Goal: Task Accomplishment & Management: Manage account settings

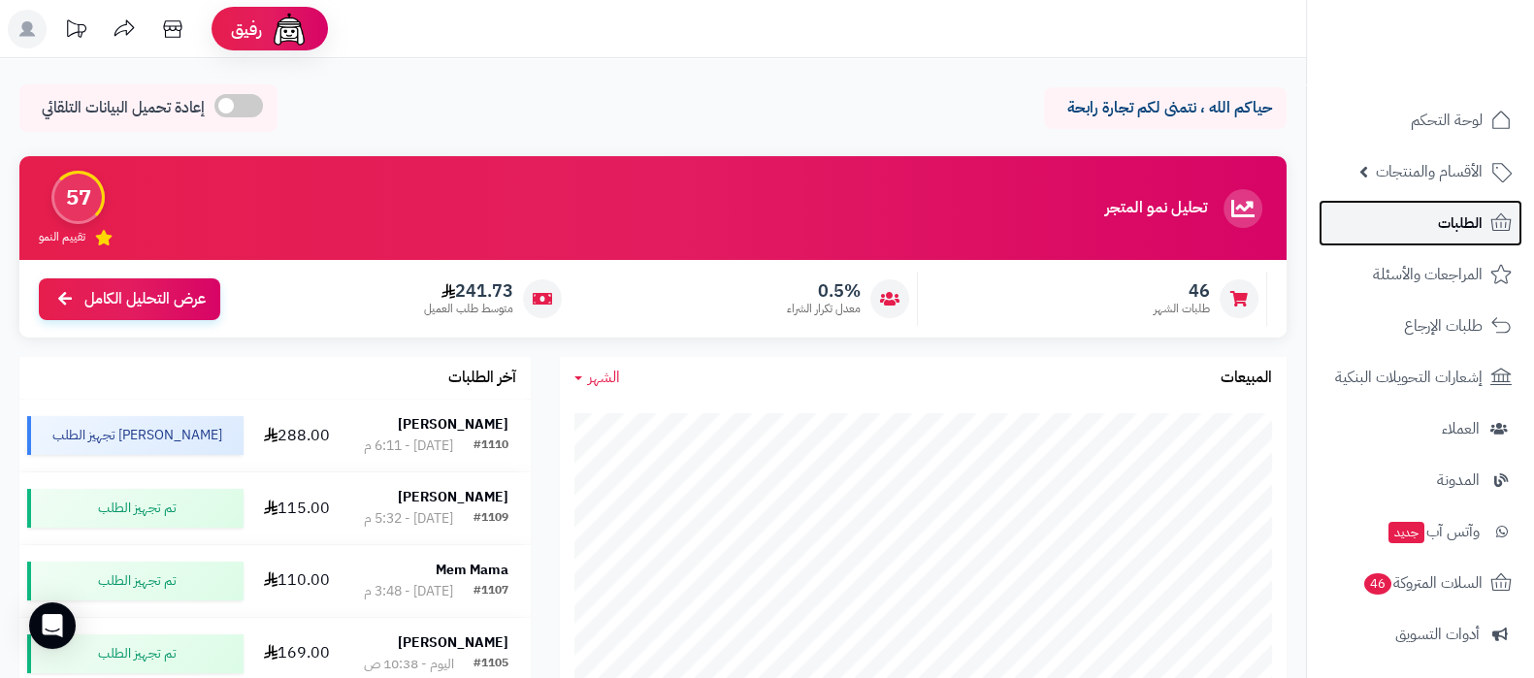
click at [1444, 231] on span "الطلبات" at bounding box center [1460, 223] width 45 height 27
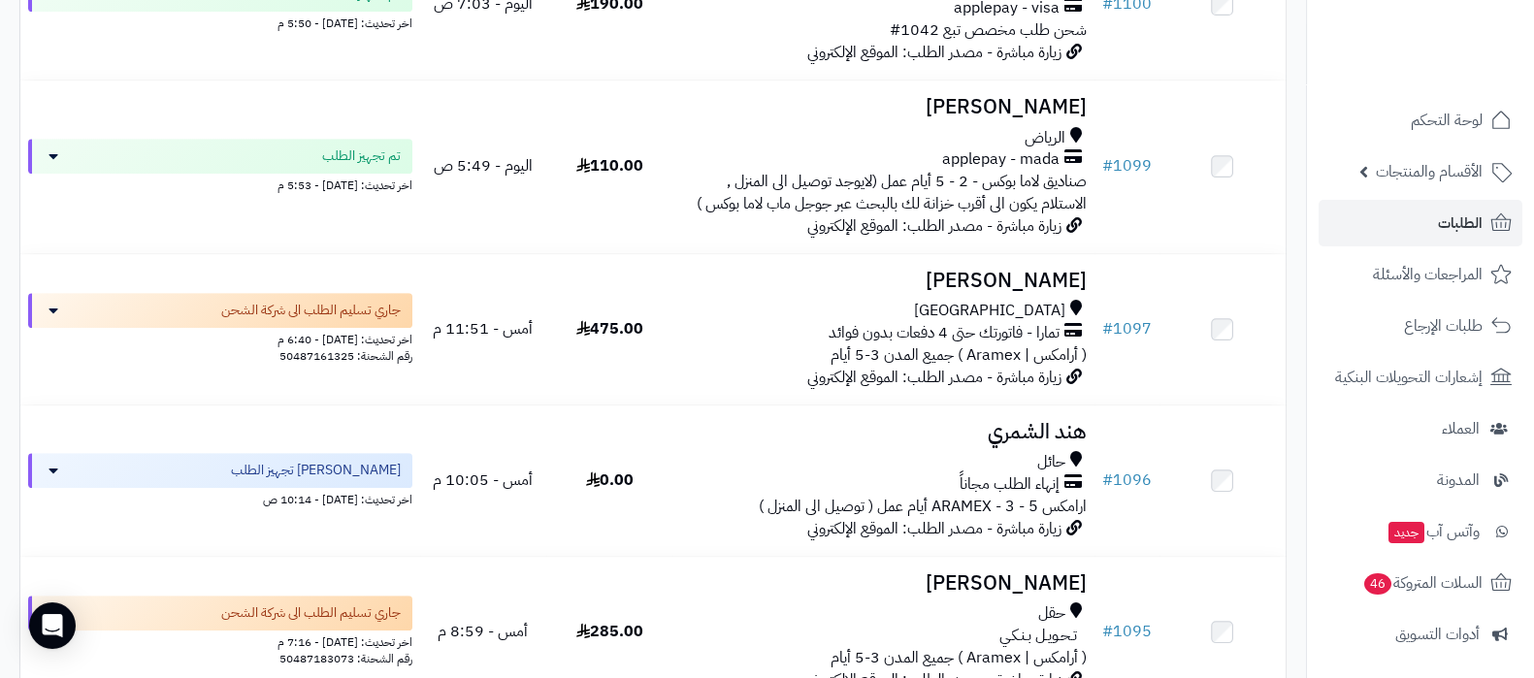
scroll to position [1213, 0]
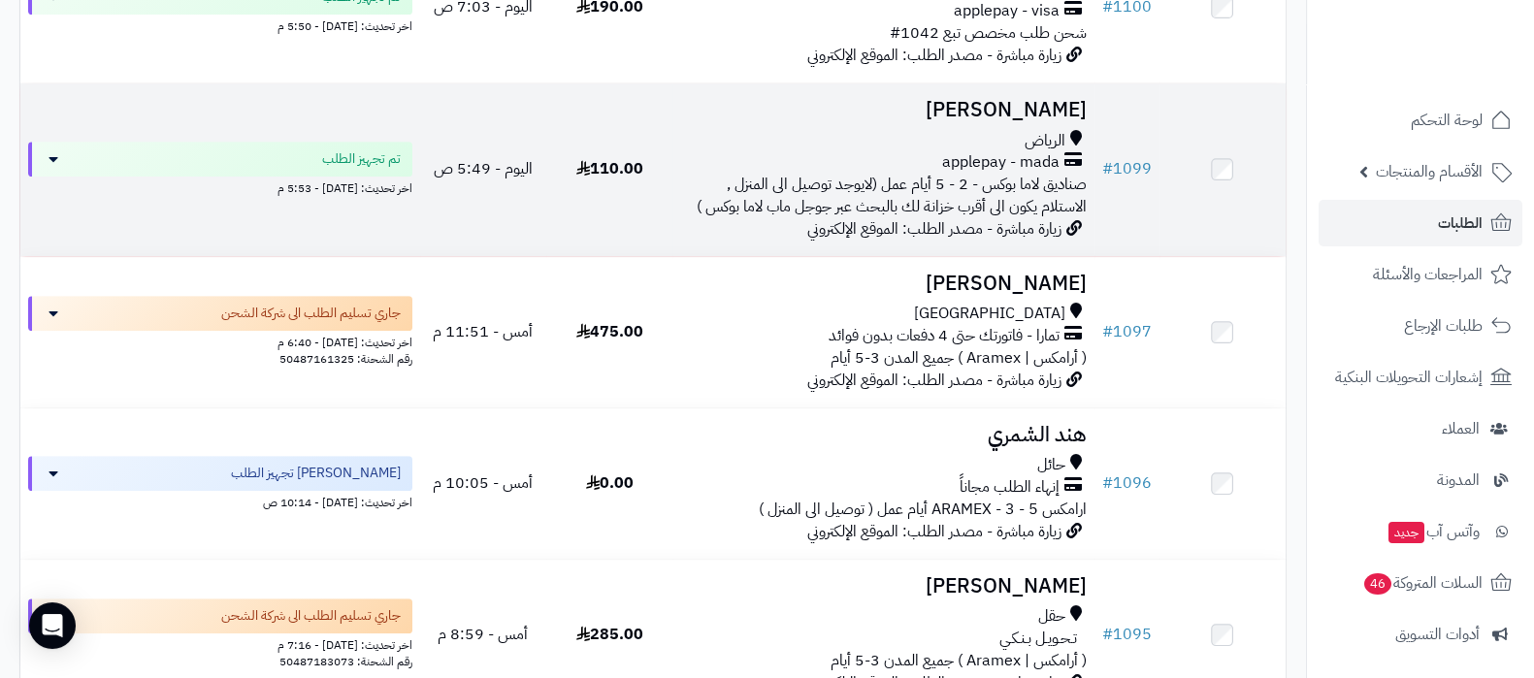
click at [1031, 121] on h3 "Anwar Qatari" at bounding box center [883, 110] width 406 height 22
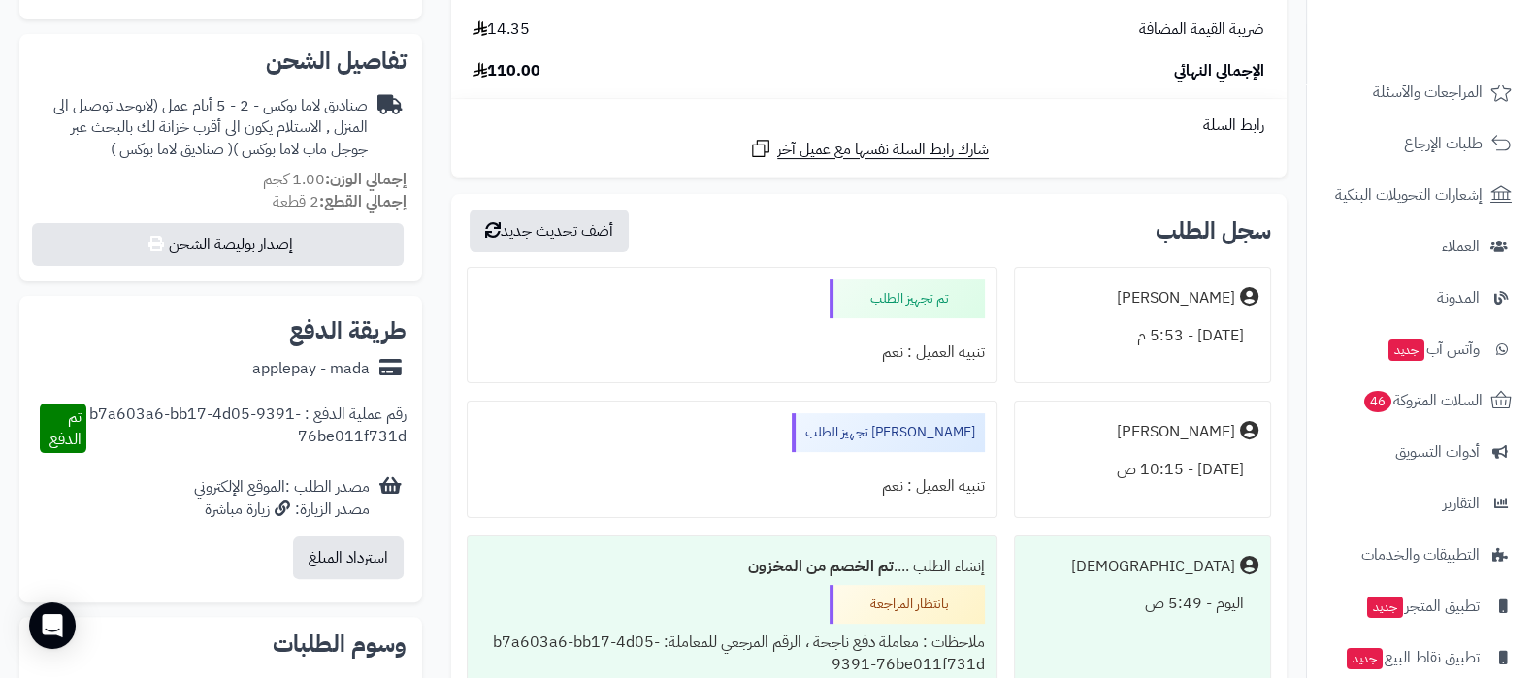
scroll to position [261, 0]
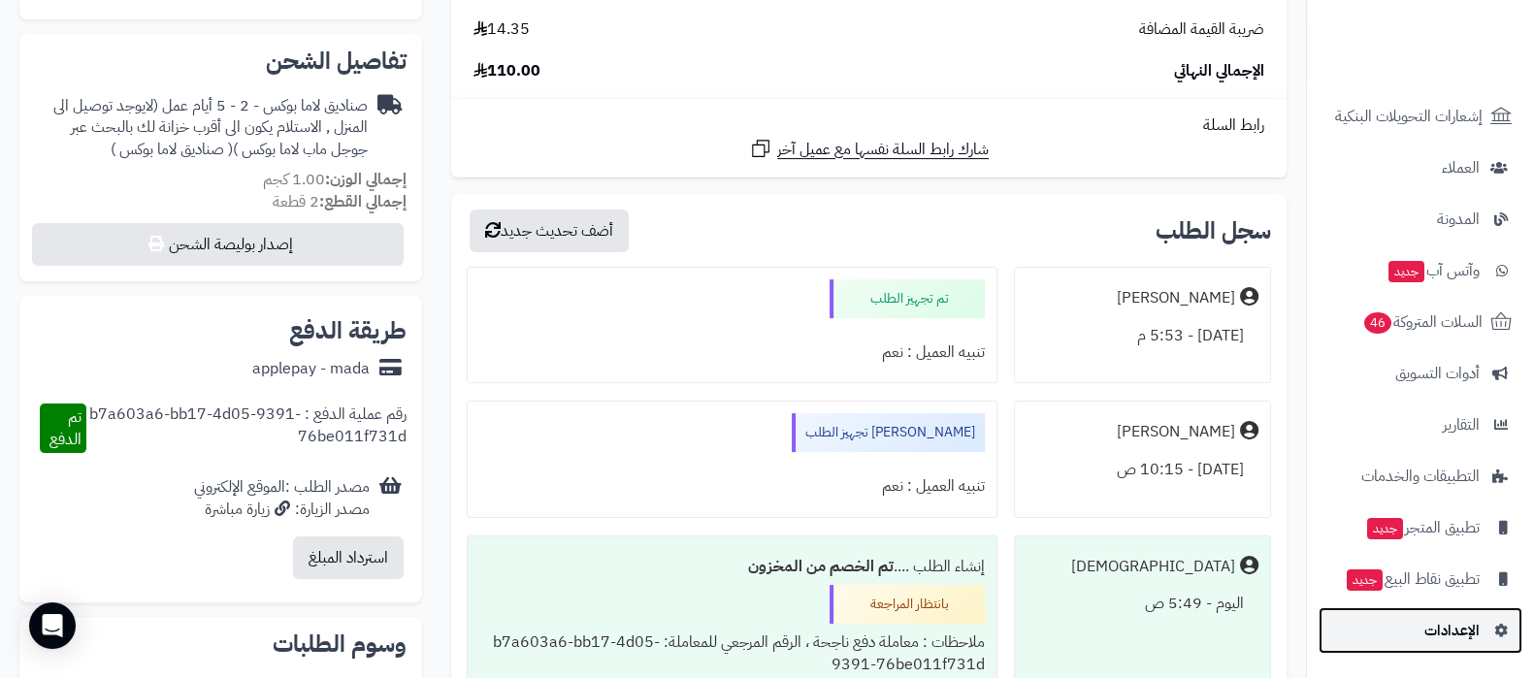
click at [1418, 642] on link "الإعدادات" at bounding box center [1420, 630] width 204 height 47
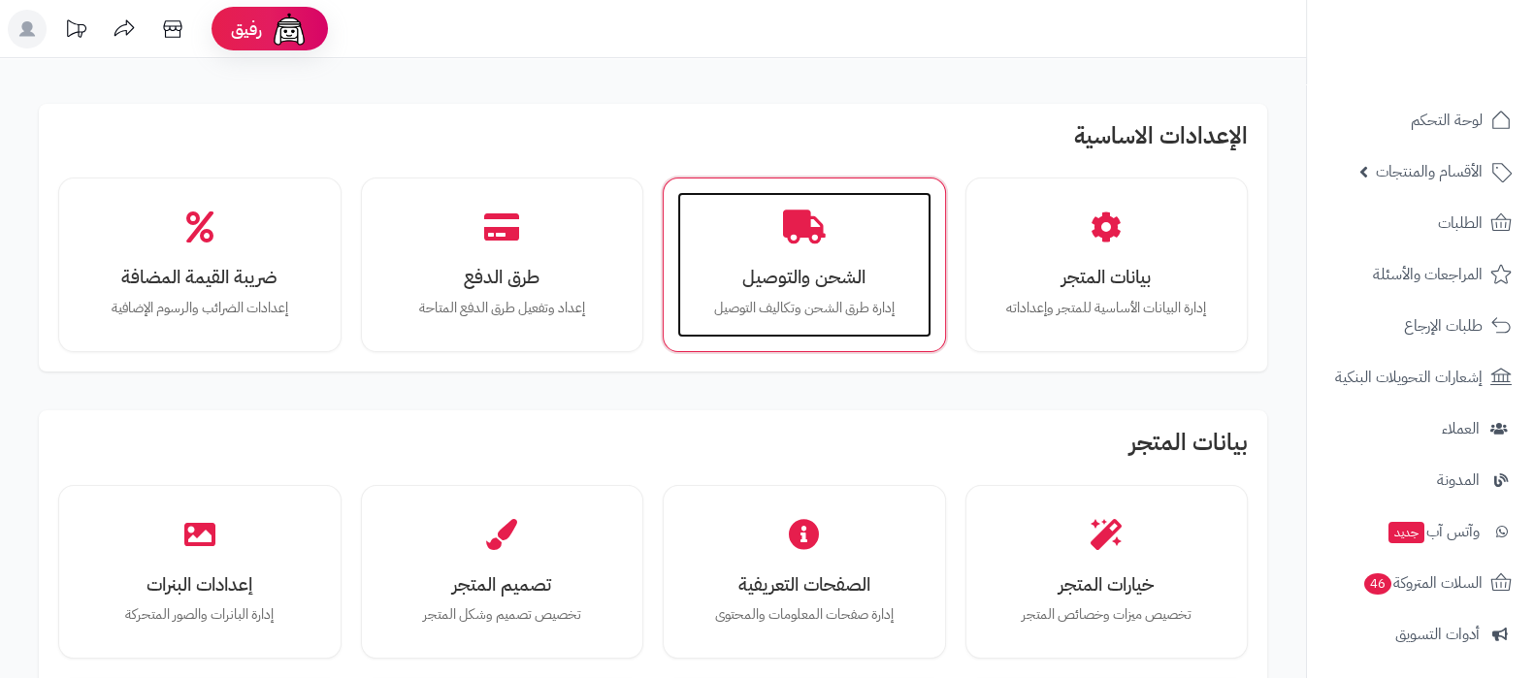
click at [811, 230] on icon at bounding box center [804, 228] width 43 height 34
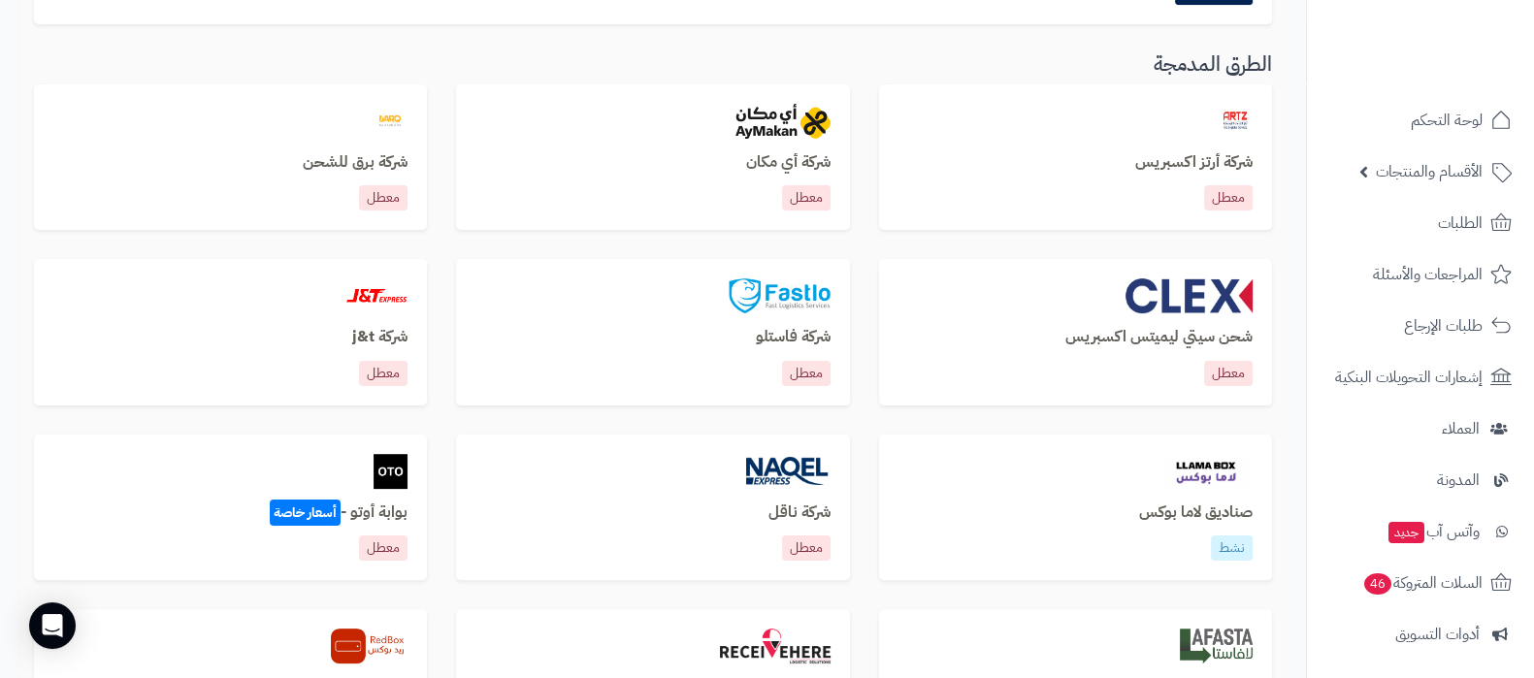
scroll to position [728, 0]
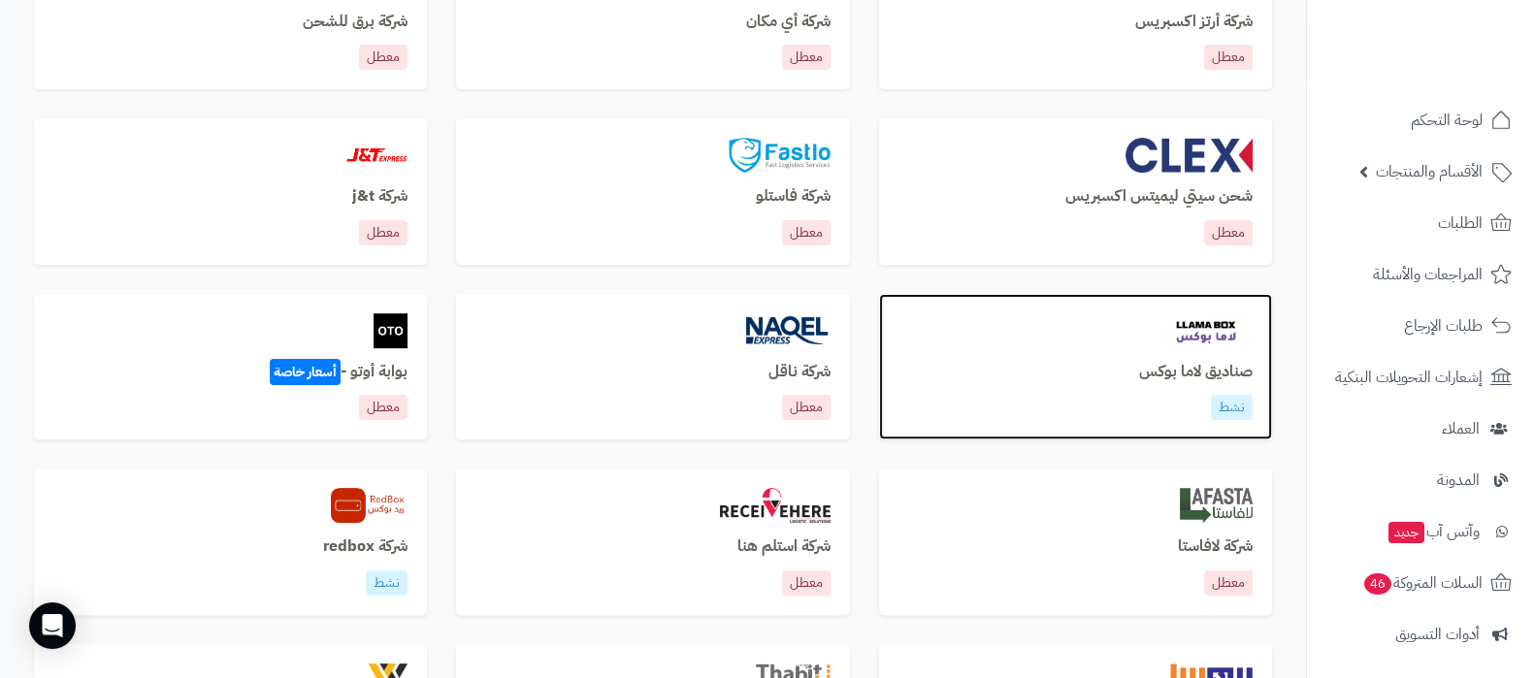
click at [1200, 373] on h3 "صناديق لاما بوكس" at bounding box center [1075, 372] width 354 height 17
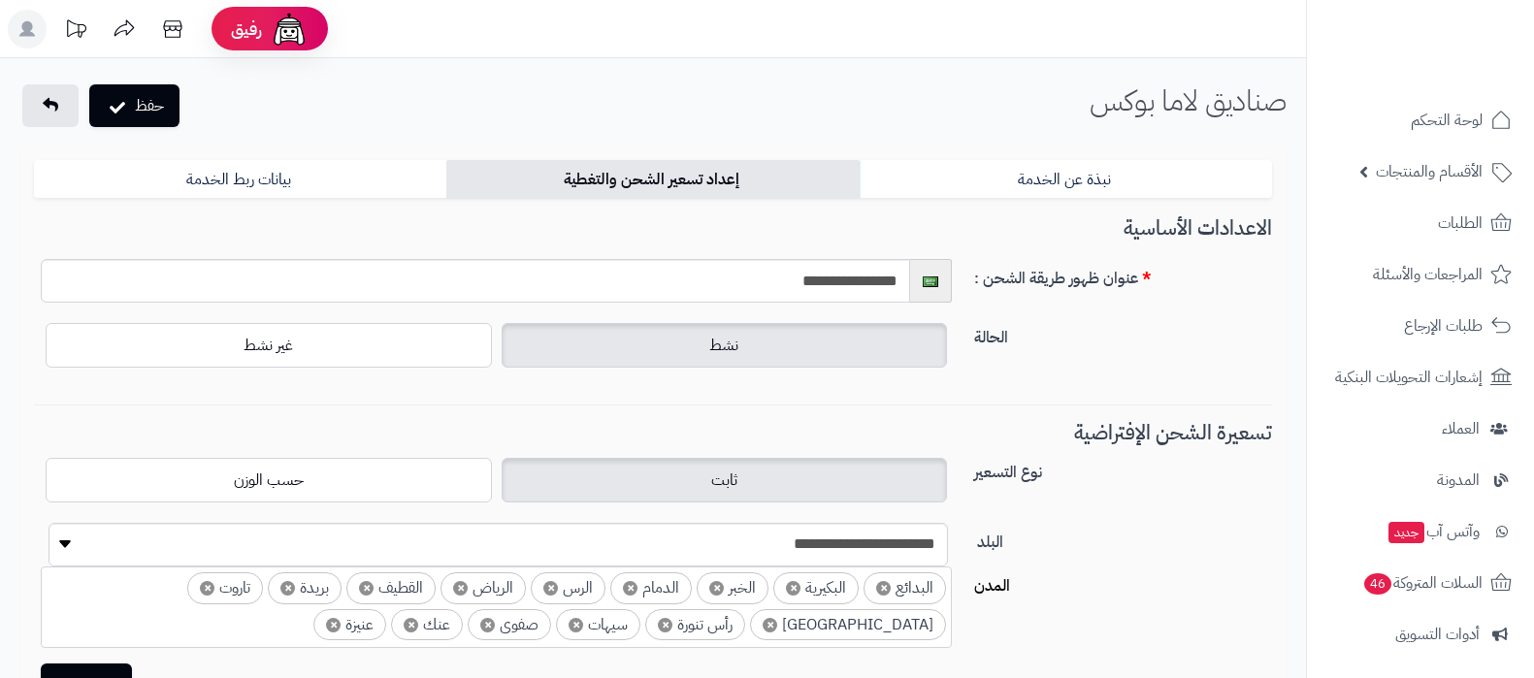
select select "***"
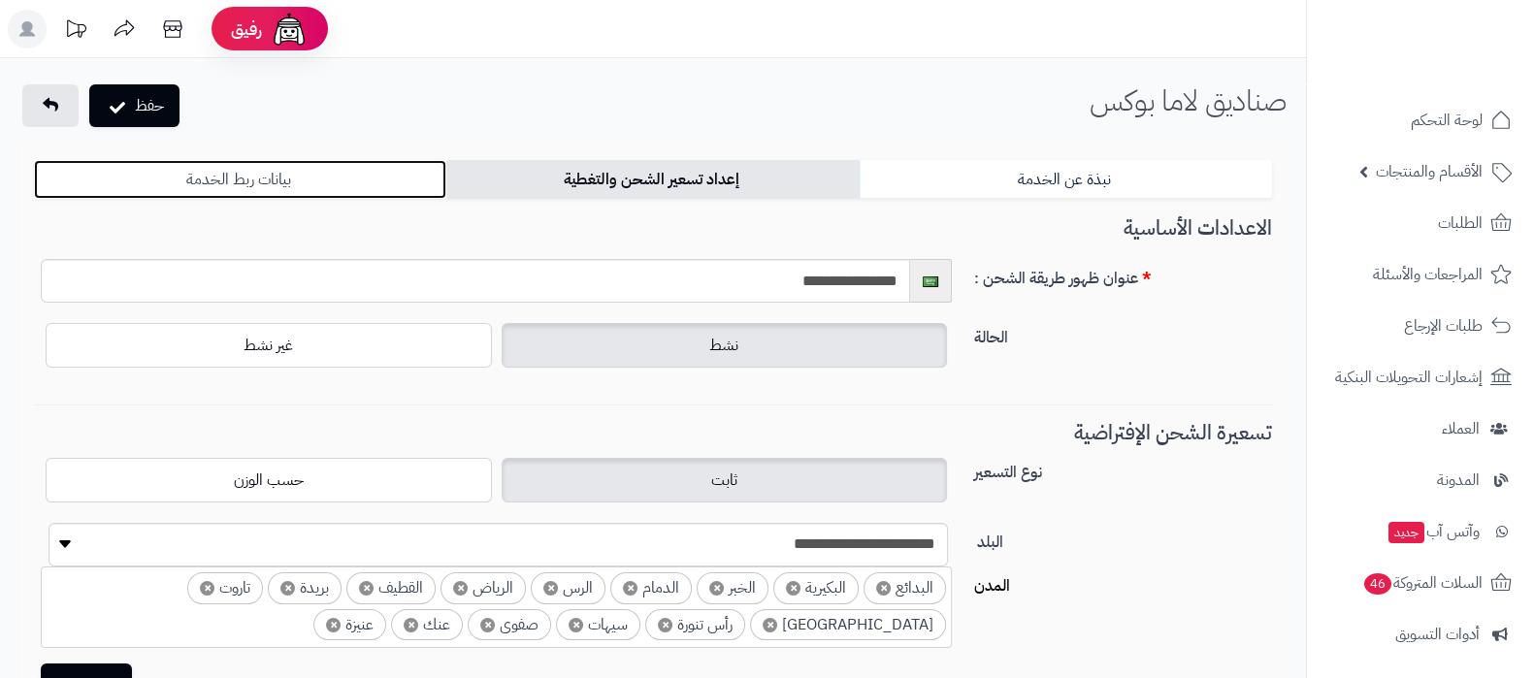
click at [344, 172] on link "بيانات ربط الخدمة" at bounding box center [240, 179] width 412 height 39
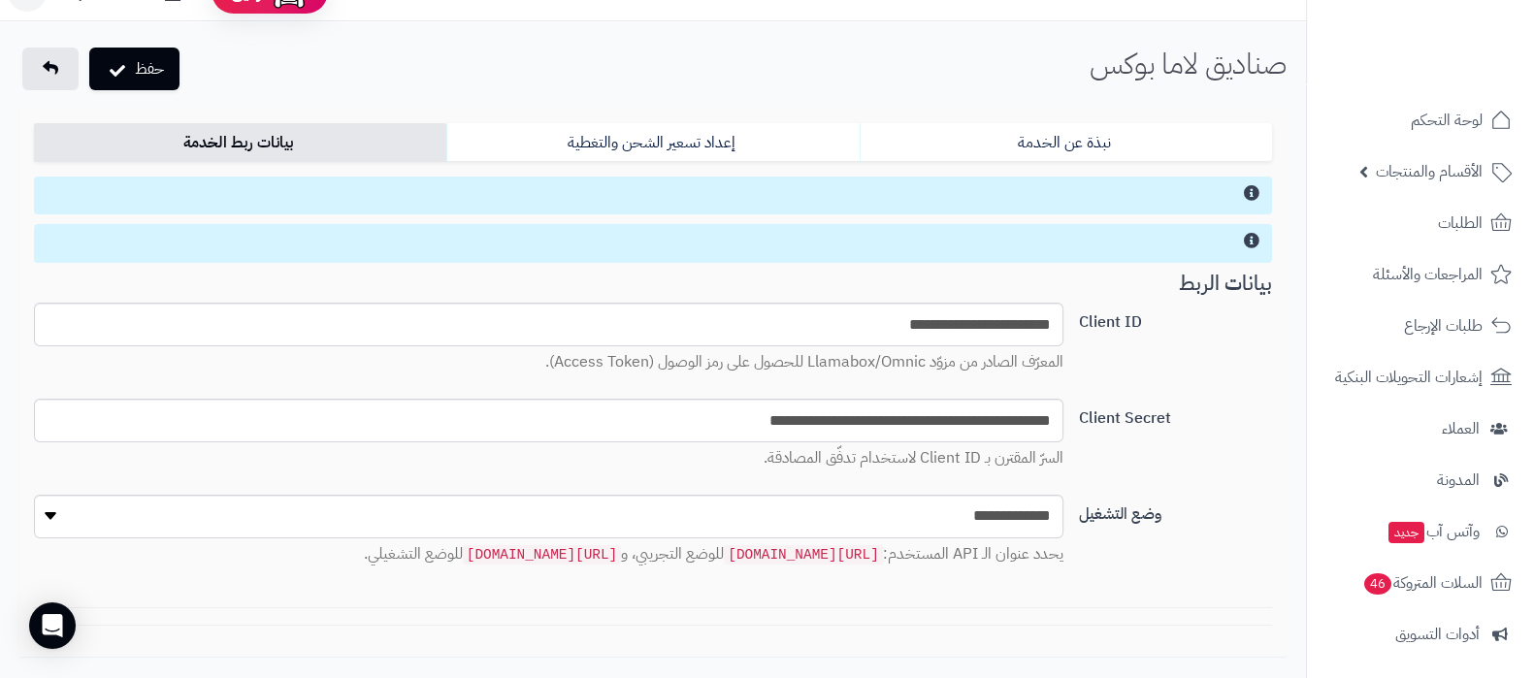
scroll to position [0, 0]
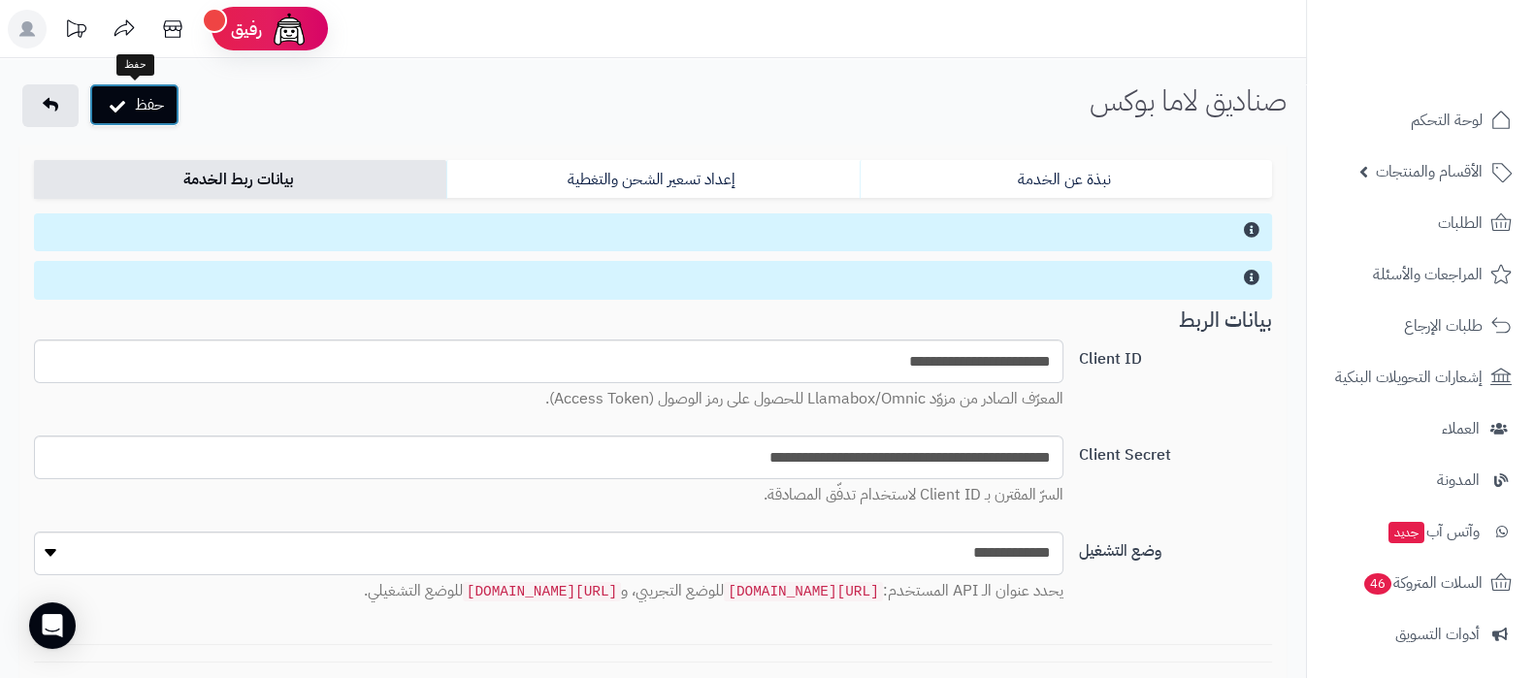
click at [114, 104] on icon "submit" at bounding box center [118, 104] width 16 height 19
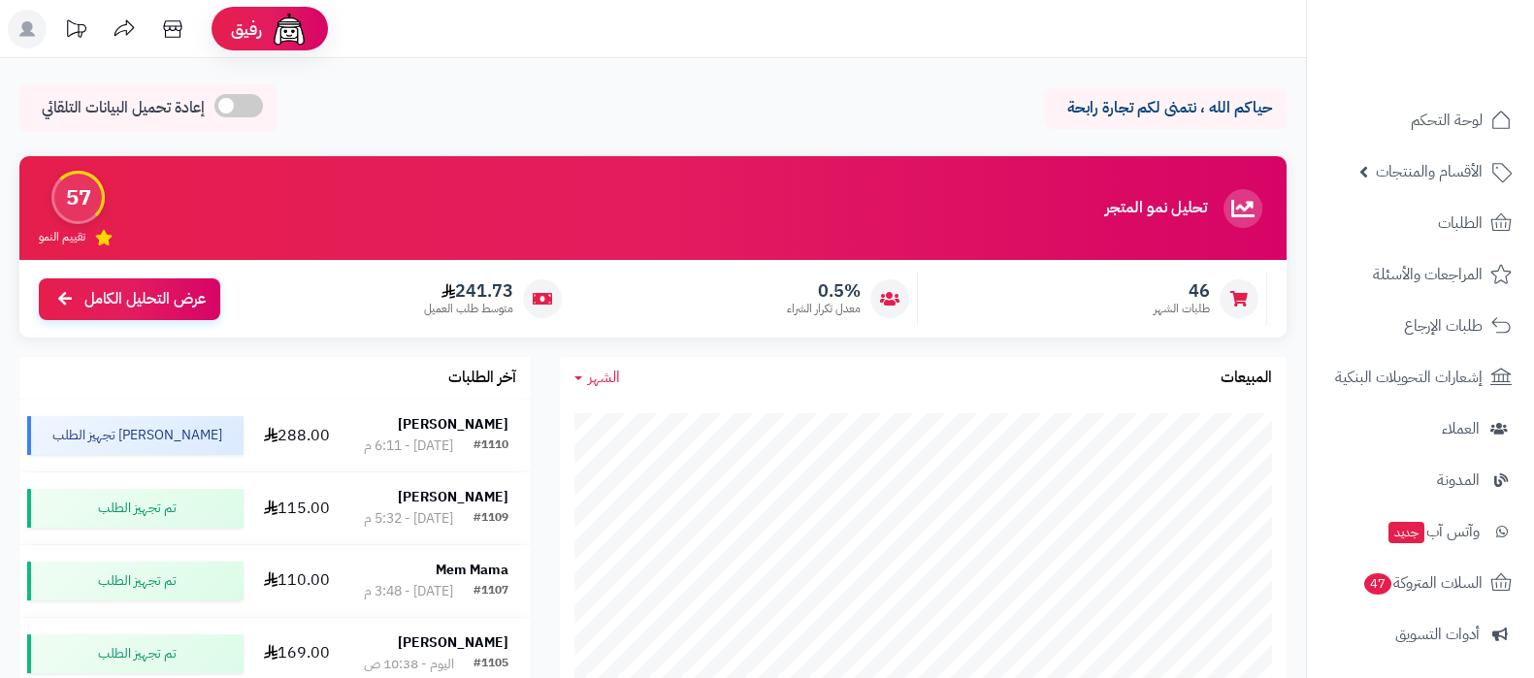
click at [27, 26] on icon at bounding box center [27, 29] width 16 height 16
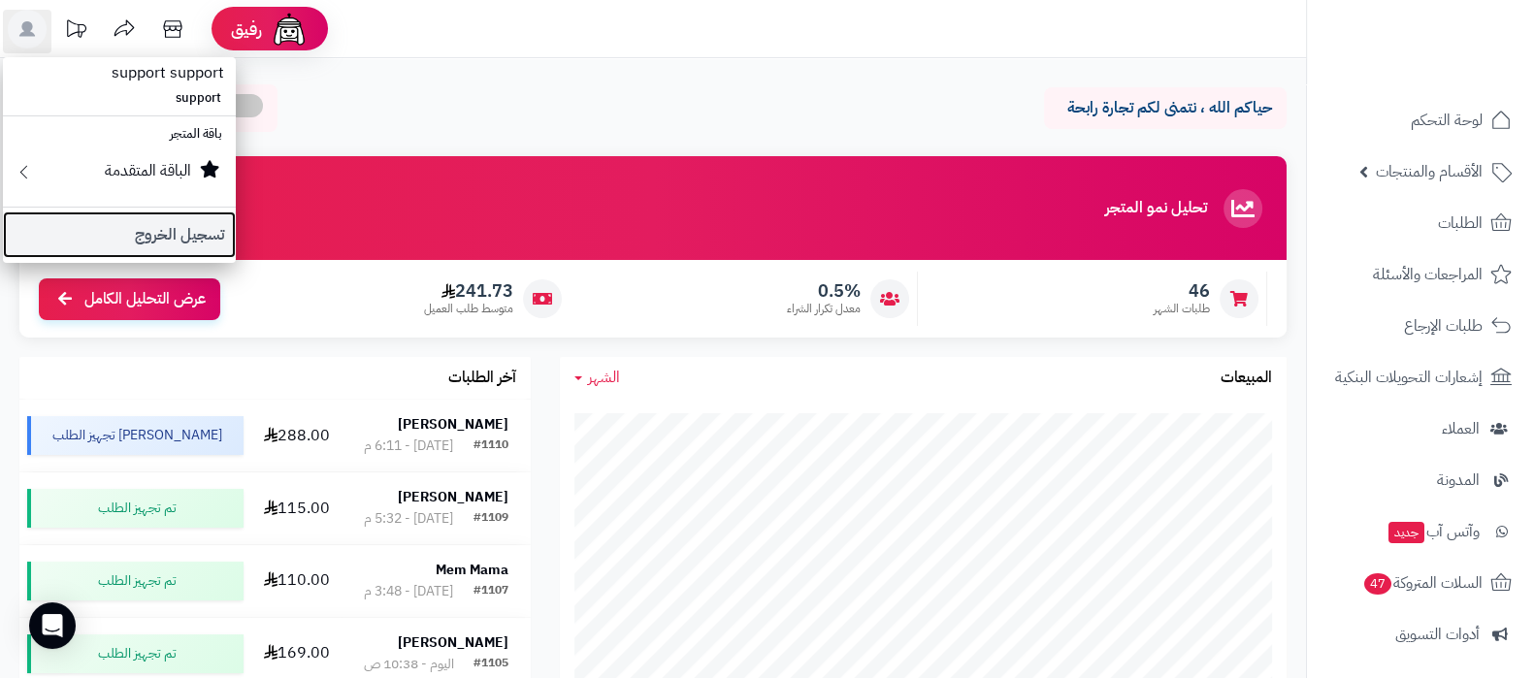
click at [166, 225] on link "تسجيل الخروج" at bounding box center [119, 234] width 233 height 47
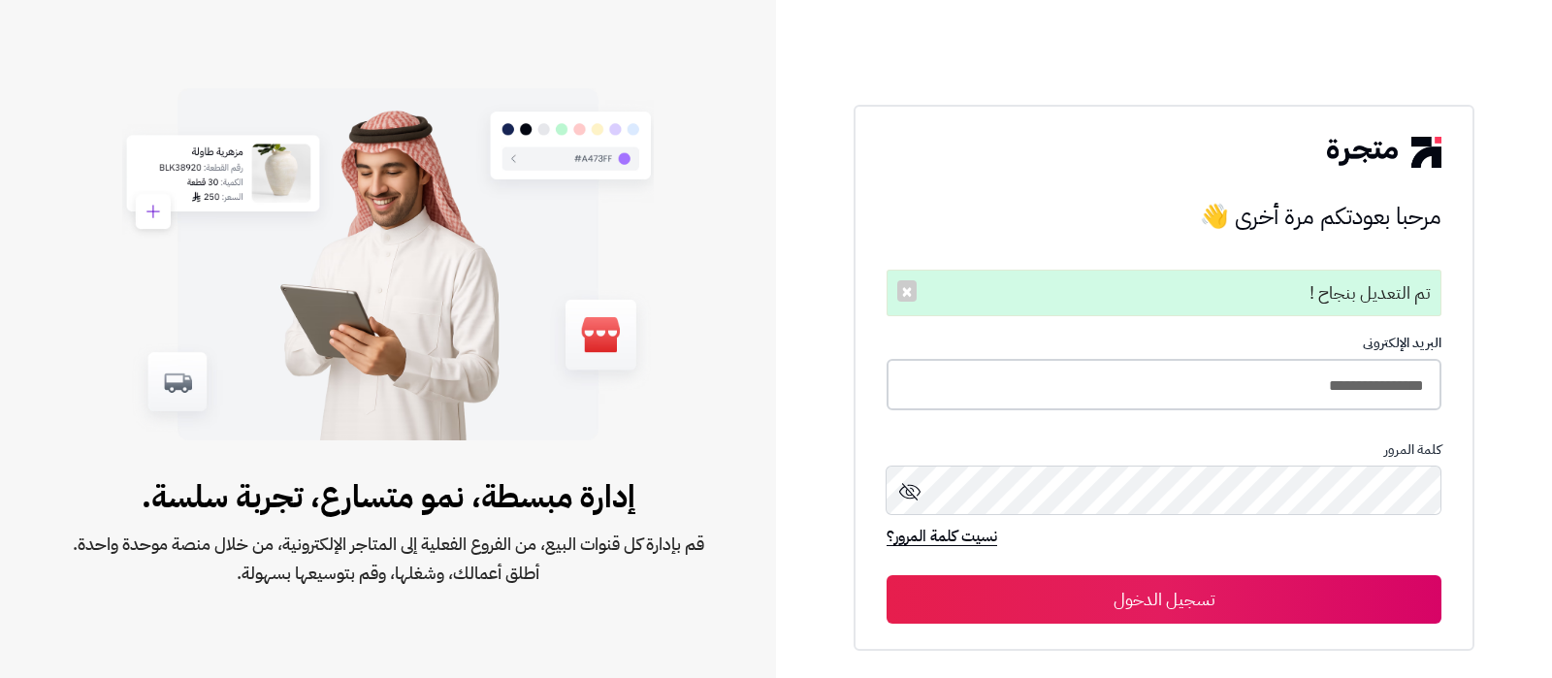
click at [1209, 394] on input "**********" at bounding box center [1164, 384] width 555 height 51
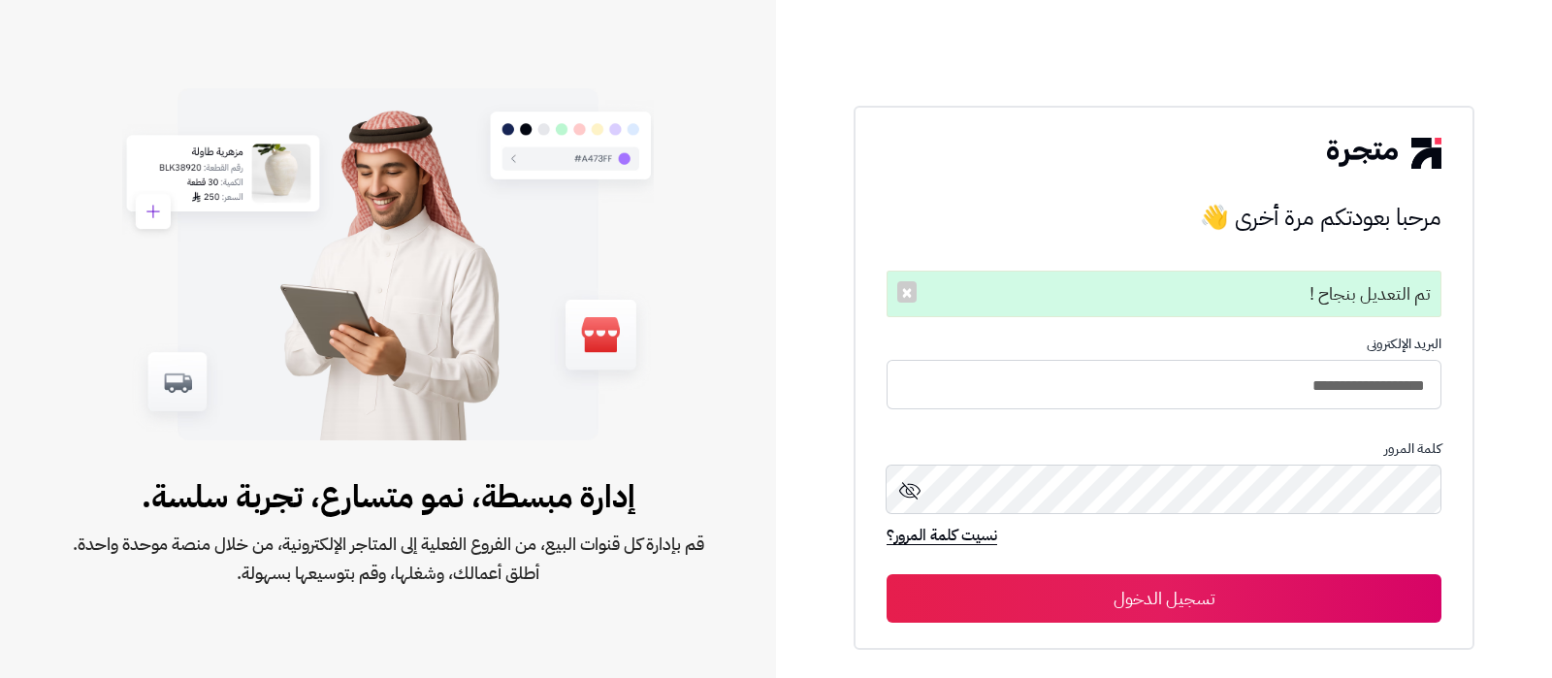
type input "**********"
click at [1276, 585] on button "تسجيل الدخول" at bounding box center [1164, 598] width 555 height 49
